Goal: Information Seeking & Learning: Learn about a topic

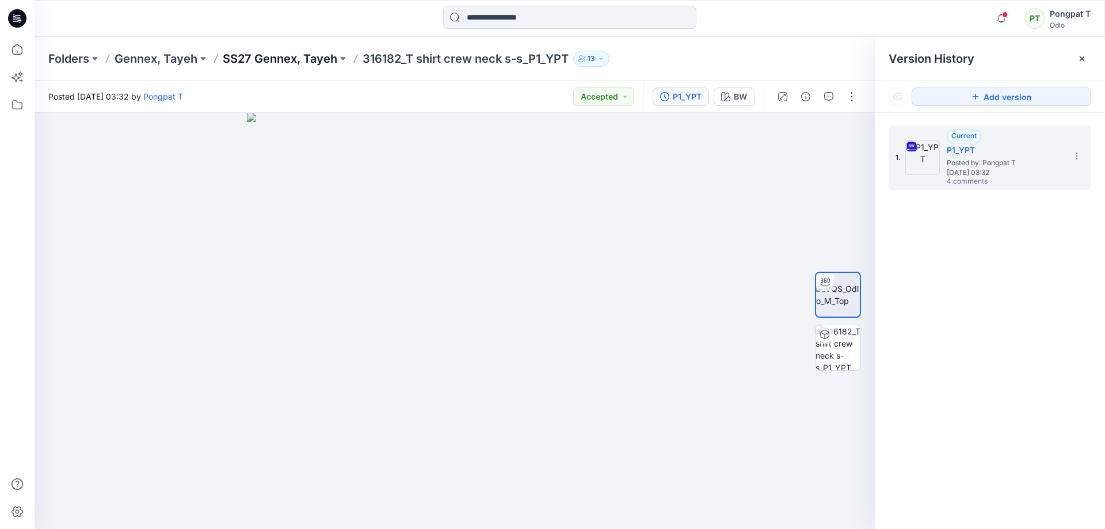
click at [273, 62] on p "SS27 Gennex, Tayeh" at bounding box center [280, 59] width 115 height 16
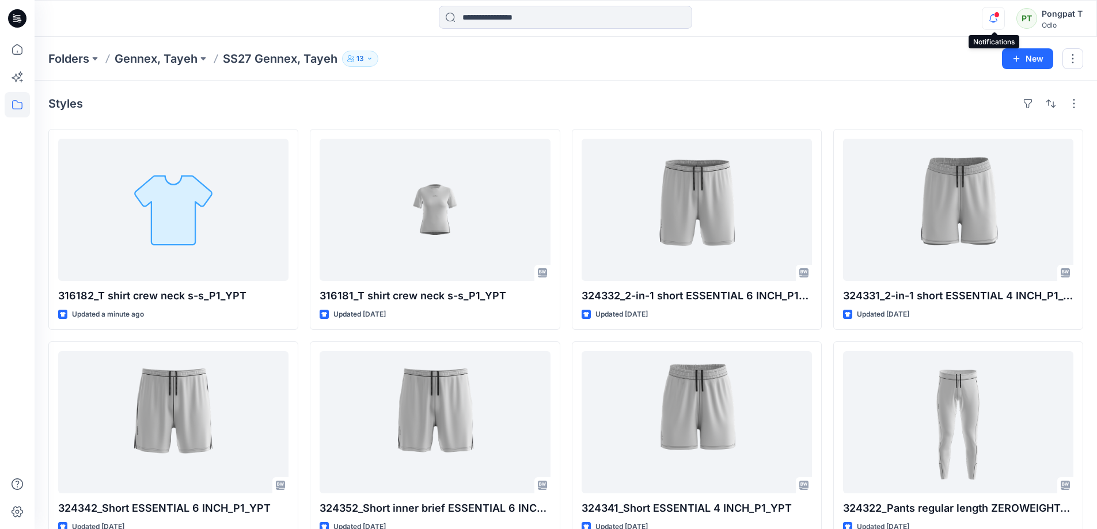
click at [995, 17] on icon "button" at bounding box center [993, 18] width 22 height 23
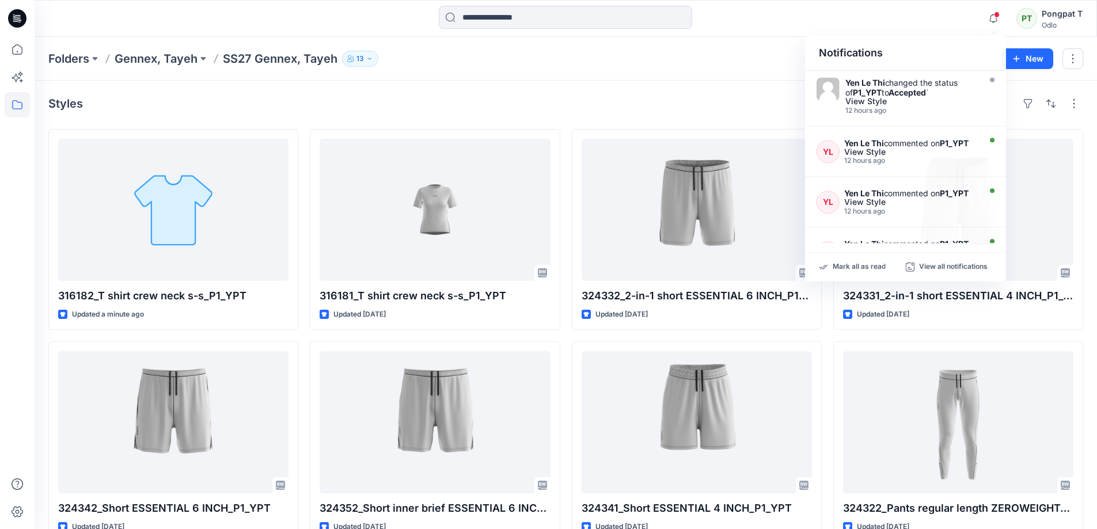
click at [392, 105] on div "Styles" at bounding box center [565, 103] width 1035 height 18
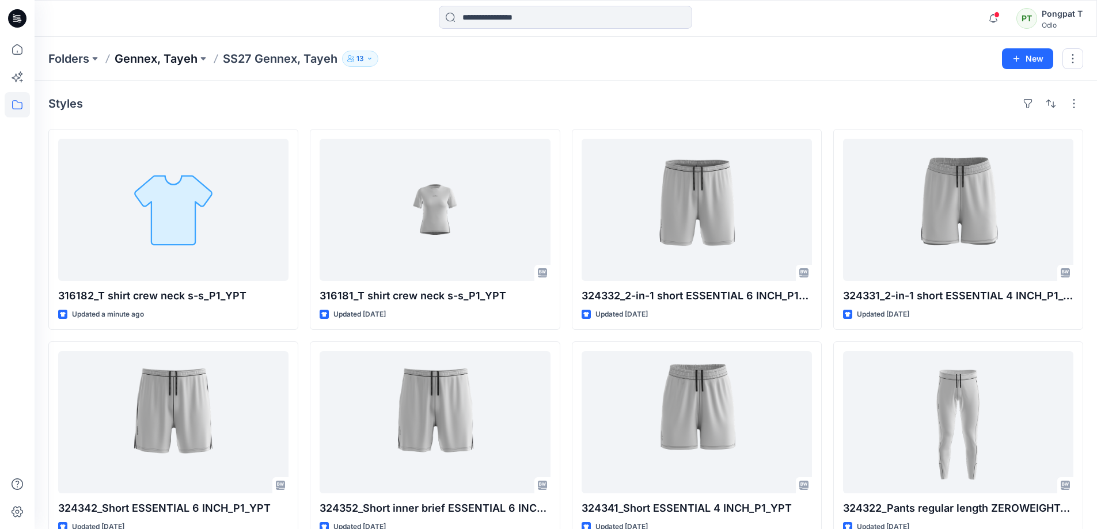
click at [149, 58] on p "Gennex, Tayeh" at bounding box center [156, 59] width 83 height 16
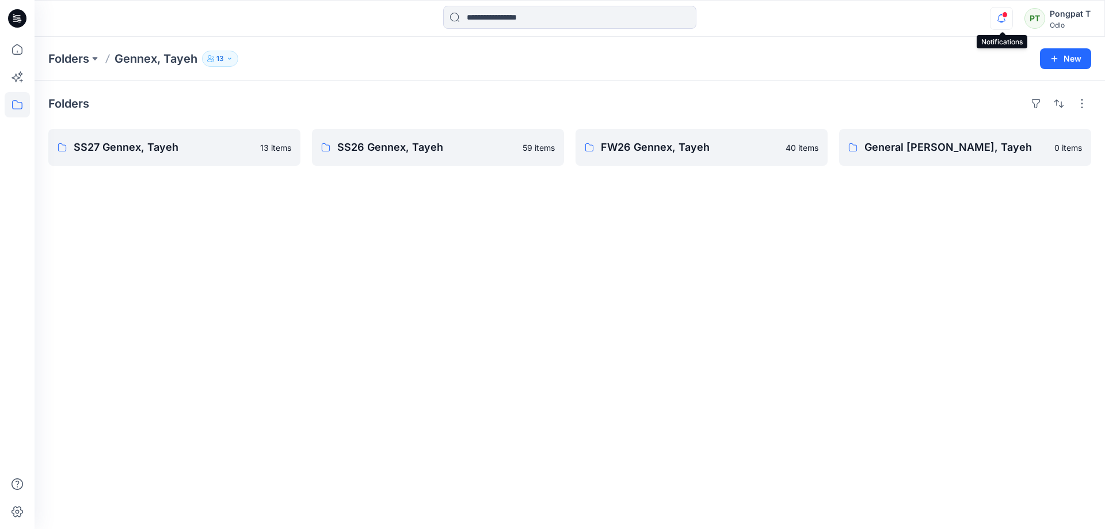
click at [1004, 21] on icon "button" at bounding box center [1002, 18] width 22 height 23
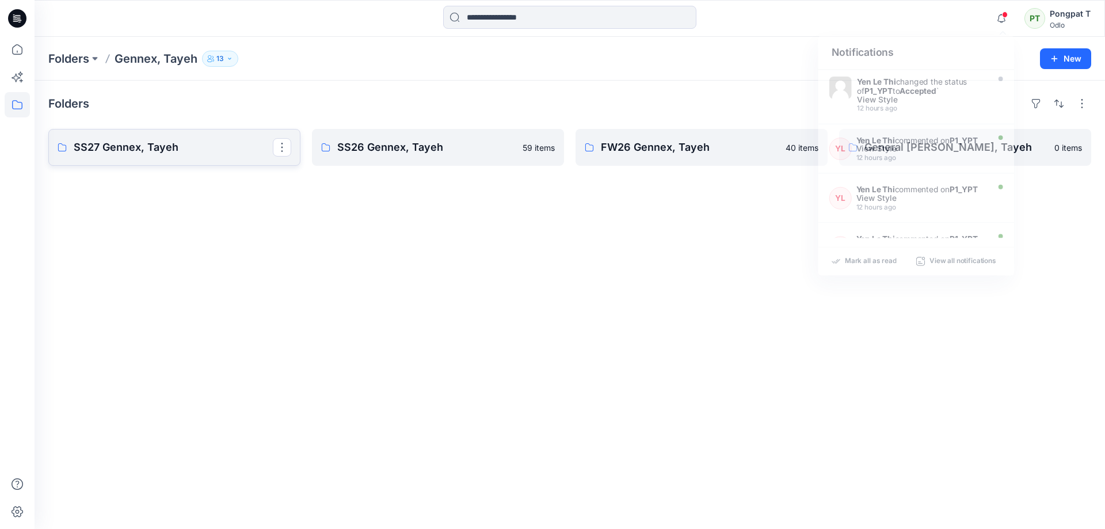
click at [197, 153] on p "SS27 Gennex, Tayeh" at bounding box center [173, 147] width 199 height 16
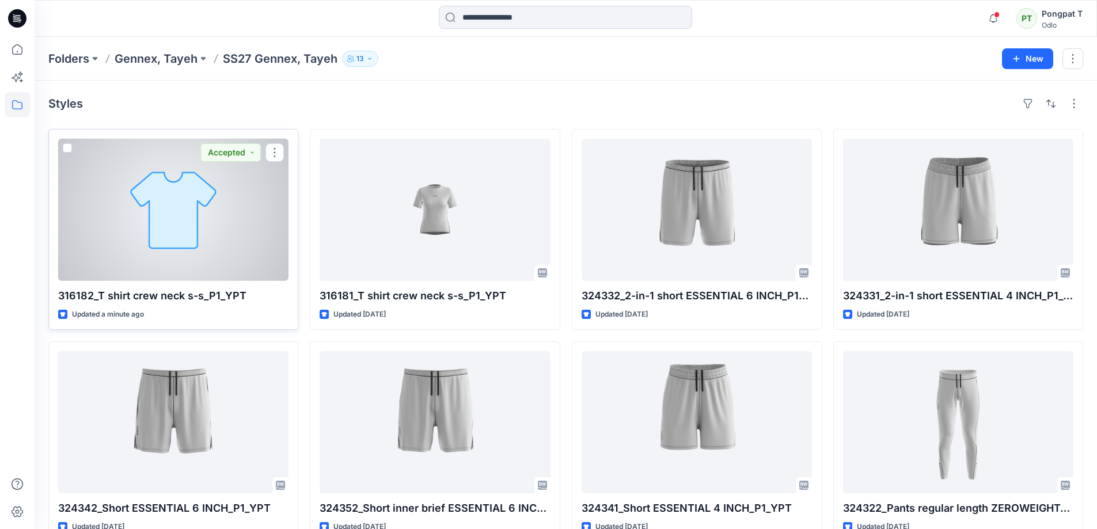
click at [238, 244] on div at bounding box center [173, 210] width 230 height 142
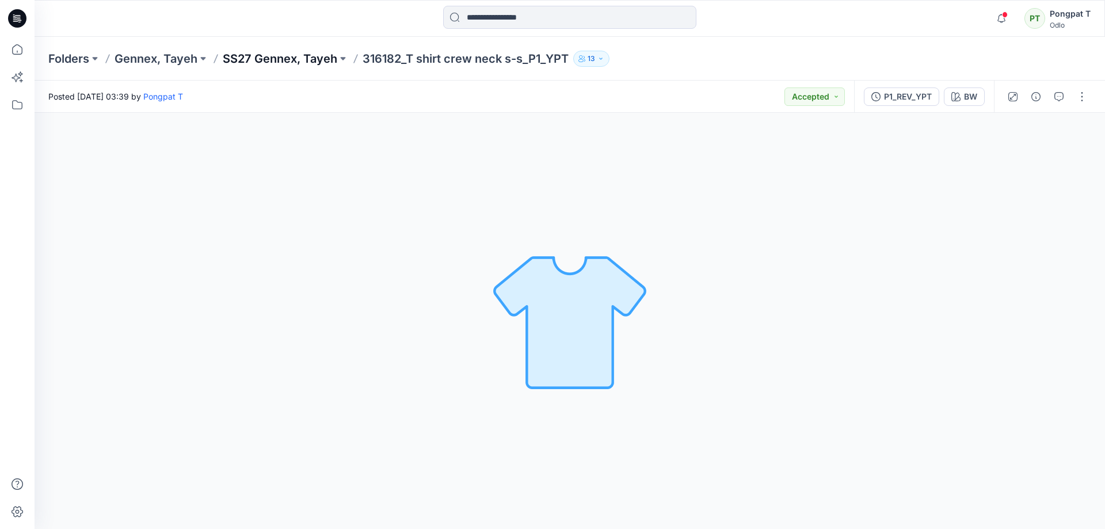
click at [296, 56] on p "SS27 Gennex, Tayeh" at bounding box center [280, 59] width 115 height 16
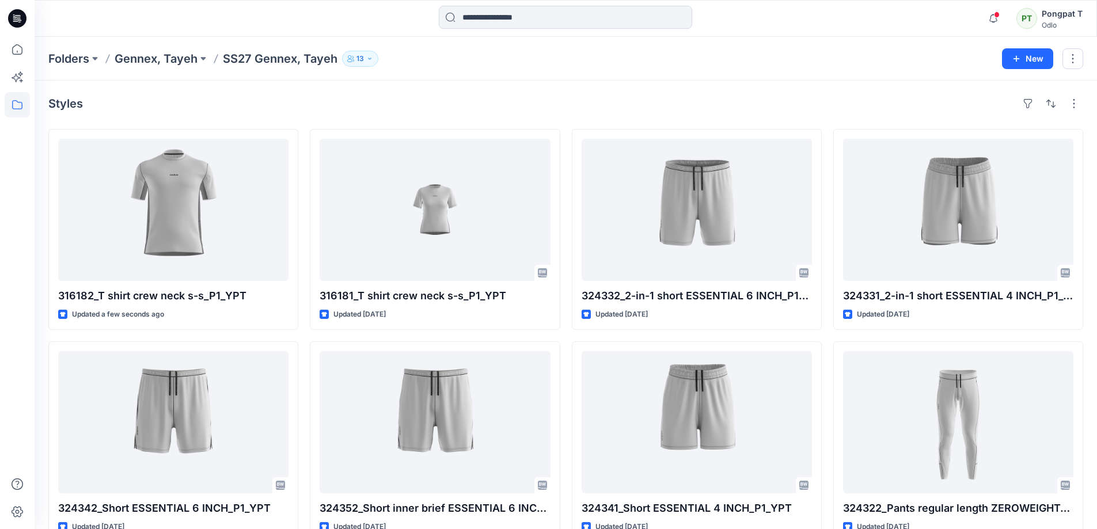
click at [562, 112] on div "Styles" at bounding box center [565, 103] width 1035 height 18
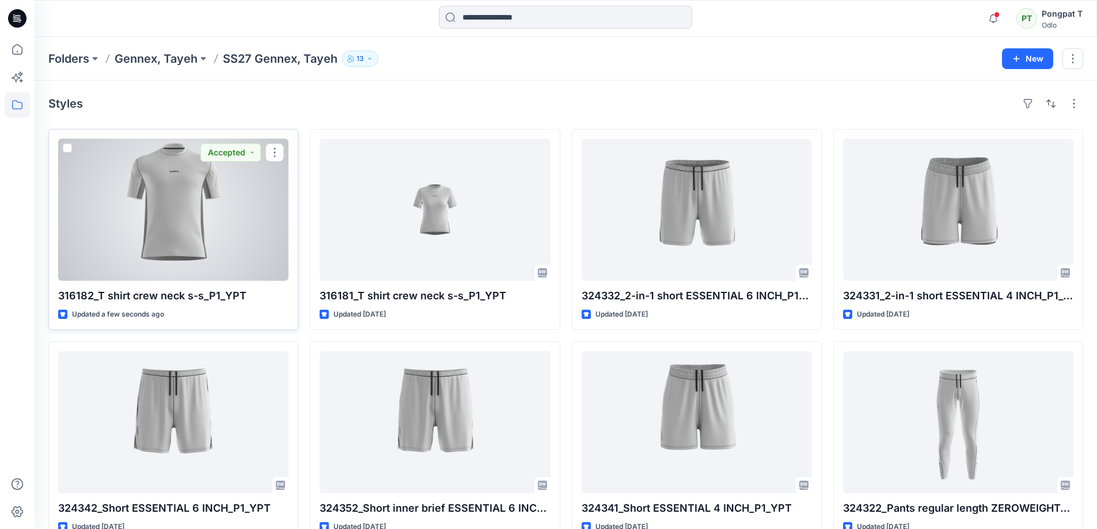
click at [254, 236] on div at bounding box center [173, 210] width 230 height 142
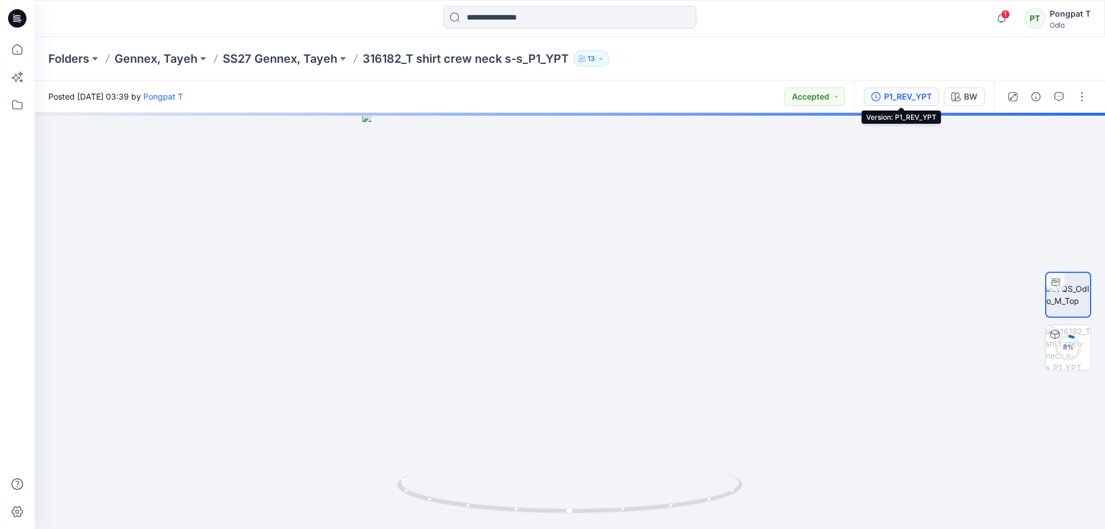
click at [916, 98] on div "P1_REV_YPT" at bounding box center [908, 96] width 48 height 13
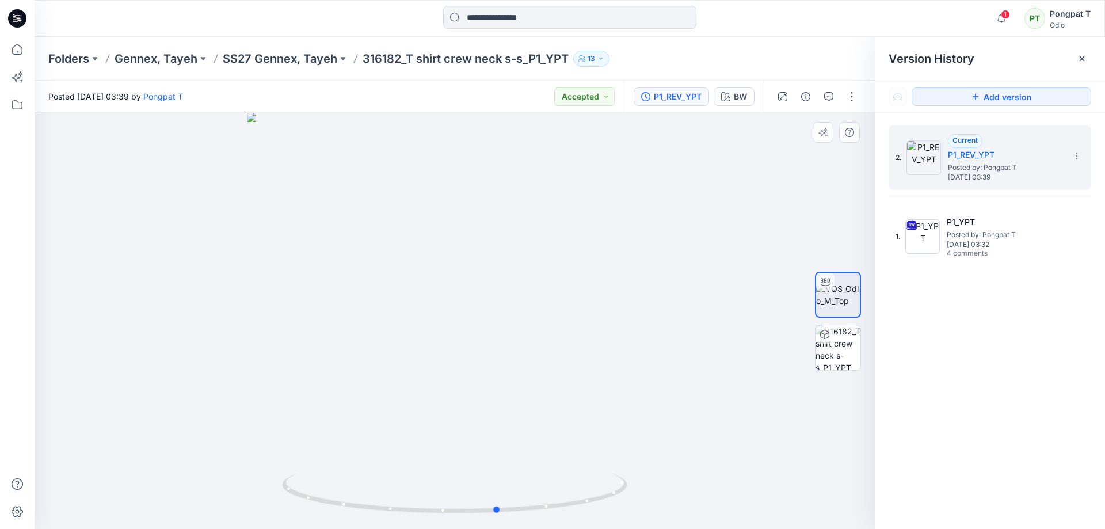
drag, startPoint x: 621, startPoint y: 490, endPoint x: 665, endPoint y: 466, distance: 50.5
click at [665, 466] on div at bounding box center [455, 321] width 841 height 416
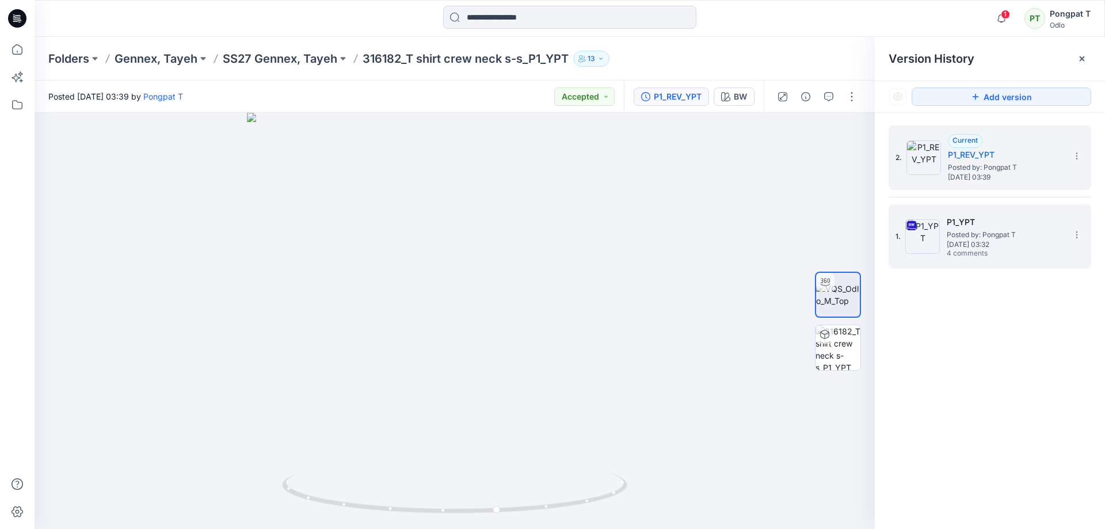
click at [1008, 232] on span "Posted by: Pongpat T" at bounding box center [1004, 235] width 115 height 12
click at [1012, 155] on h5 "P1_REV_YPT" at bounding box center [1005, 155] width 115 height 14
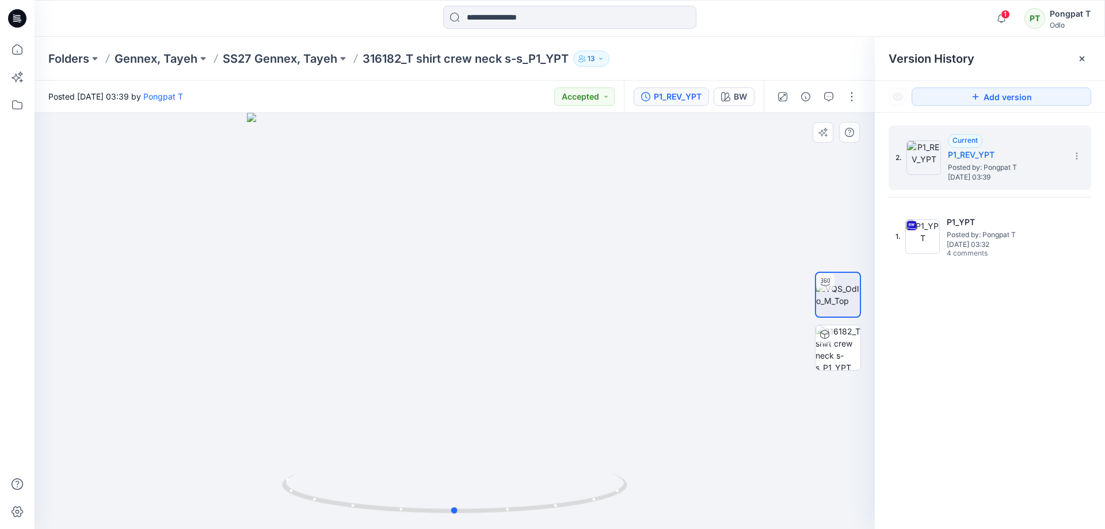
click at [750, 481] on div at bounding box center [455, 321] width 841 height 416
click at [803, 484] on div at bounding box center [455, 321] width 841 height 416
drag, startPoint x: 616, startPoint y: 459, endPoint x: 666, endPoint y: 487, distance: 57.5
click at [666, 487] on div at bounding box center [455, 321] width 841 height 416
click at [1007, 21] on icon "button" at bounding box center [1002, 18] width 22 height 23
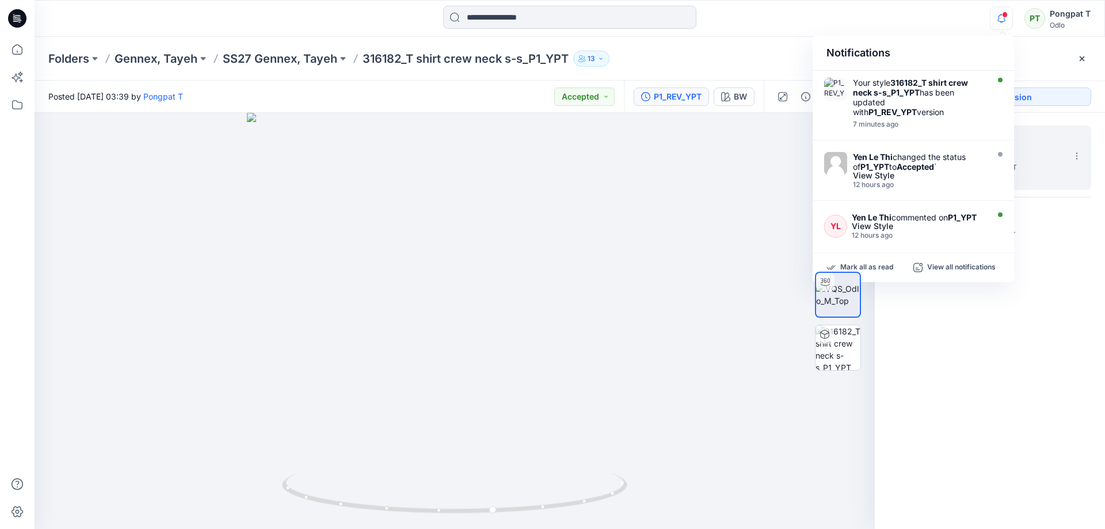
click at [660, 326] on div at bounding box center [455, 321] width 841 height 416
